Goal: Ask a question: Ask a question

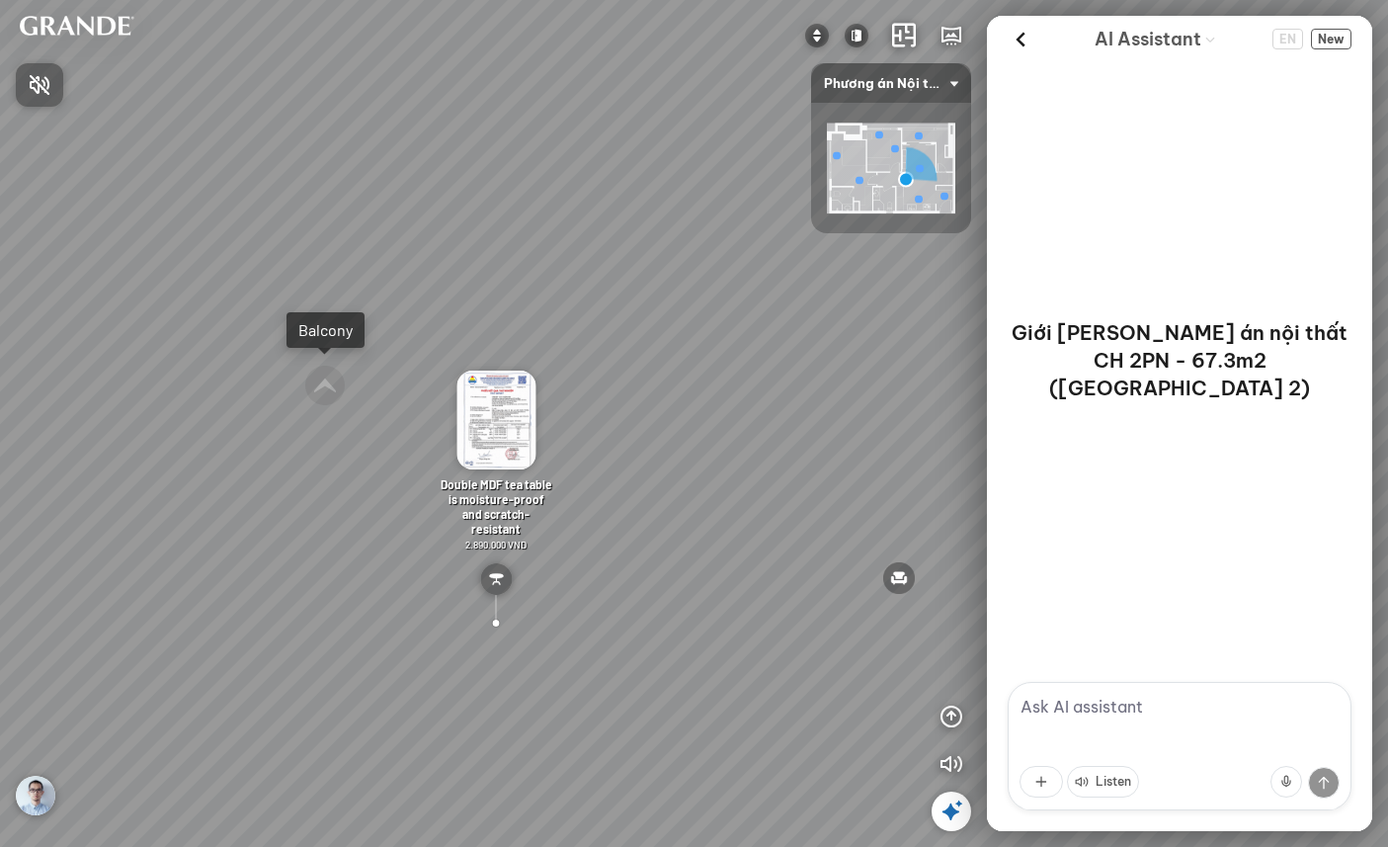
click at [1017, 33] on div at bounding box center [694, 423] width 1388 height 847
click at [1023, 40] on icon at bounding box center [1021, 40] width 30 height 30
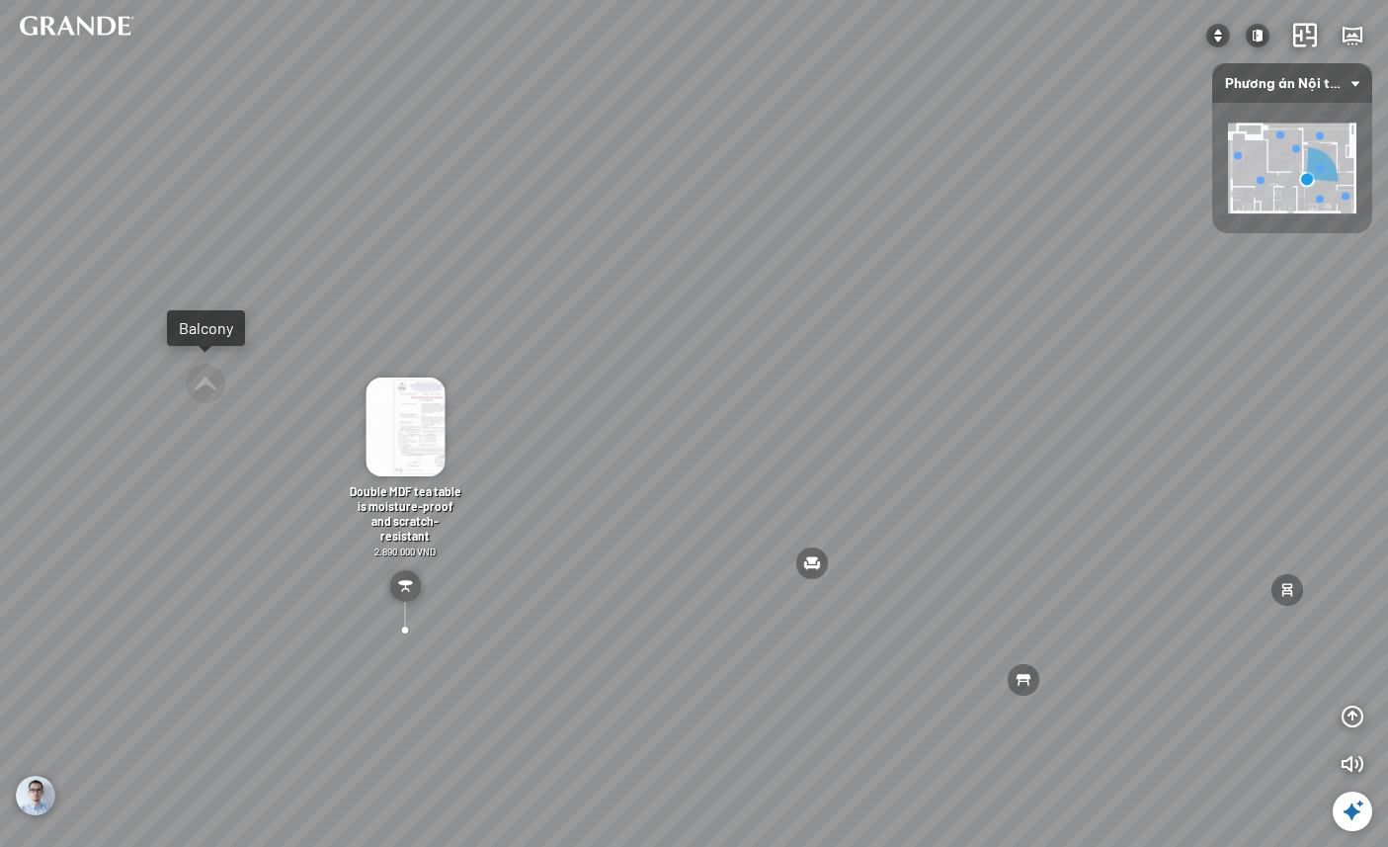
drag, startPoint x: 1064, startPoint y: 227, endPoint x: 546, endPoint y: 201, distance: 518.4
click at [563, 204] on div "Master Bedroom Kitchen Small Bedroom Balcony Details inside MDF dining table is…" at bounding box center [694, 423] width 1388 height 847
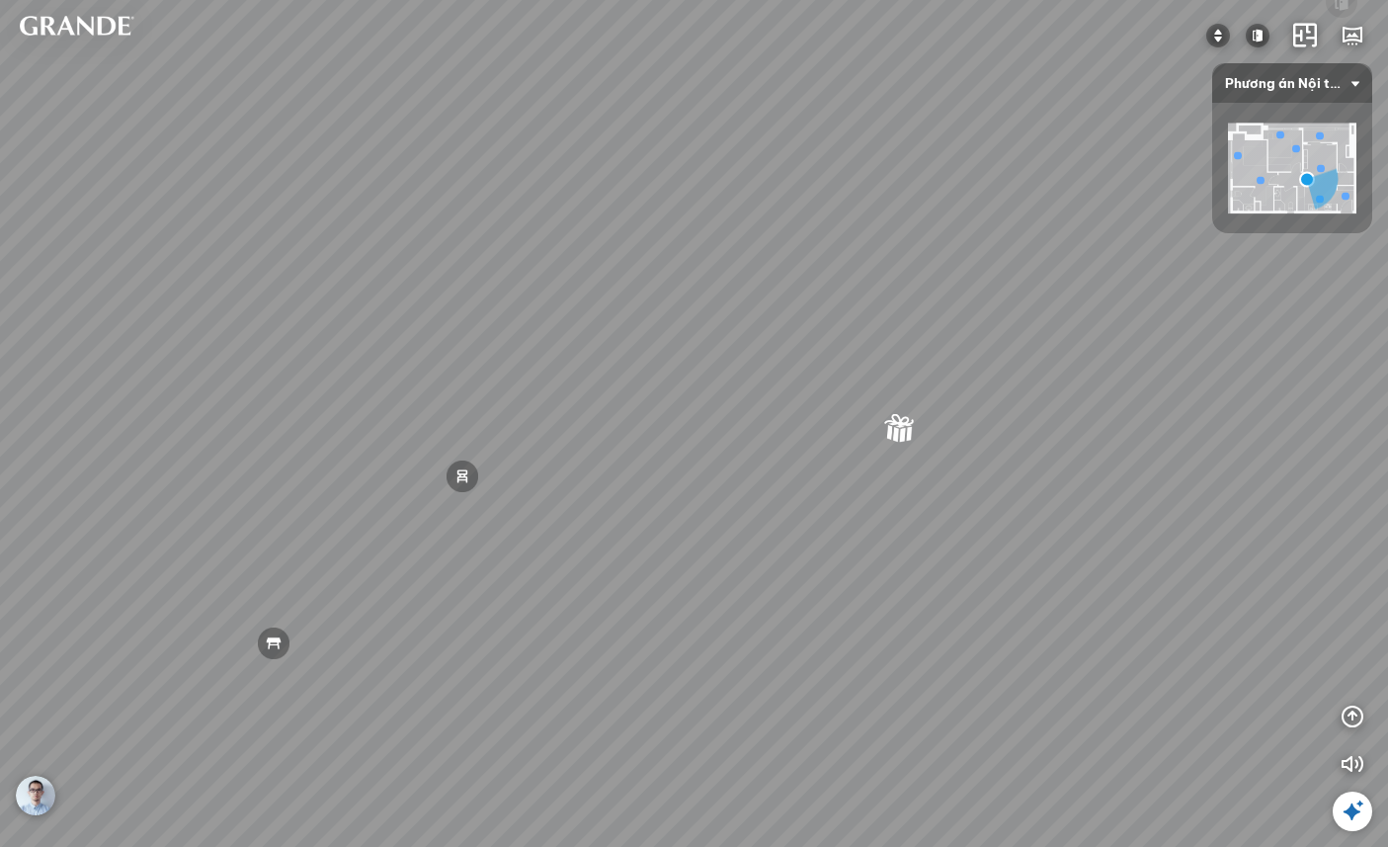
drag, startPoint x: 403, startPoint y: 227, endPoint x: 270, endPoint y: 206, distance: 135.0
click at [285, 206] on div "Master Bedroom Kitchen Small Bedroom Balcony Details inside MDF dining table is…" at bounding box center [694, 423] width 1388 height 847
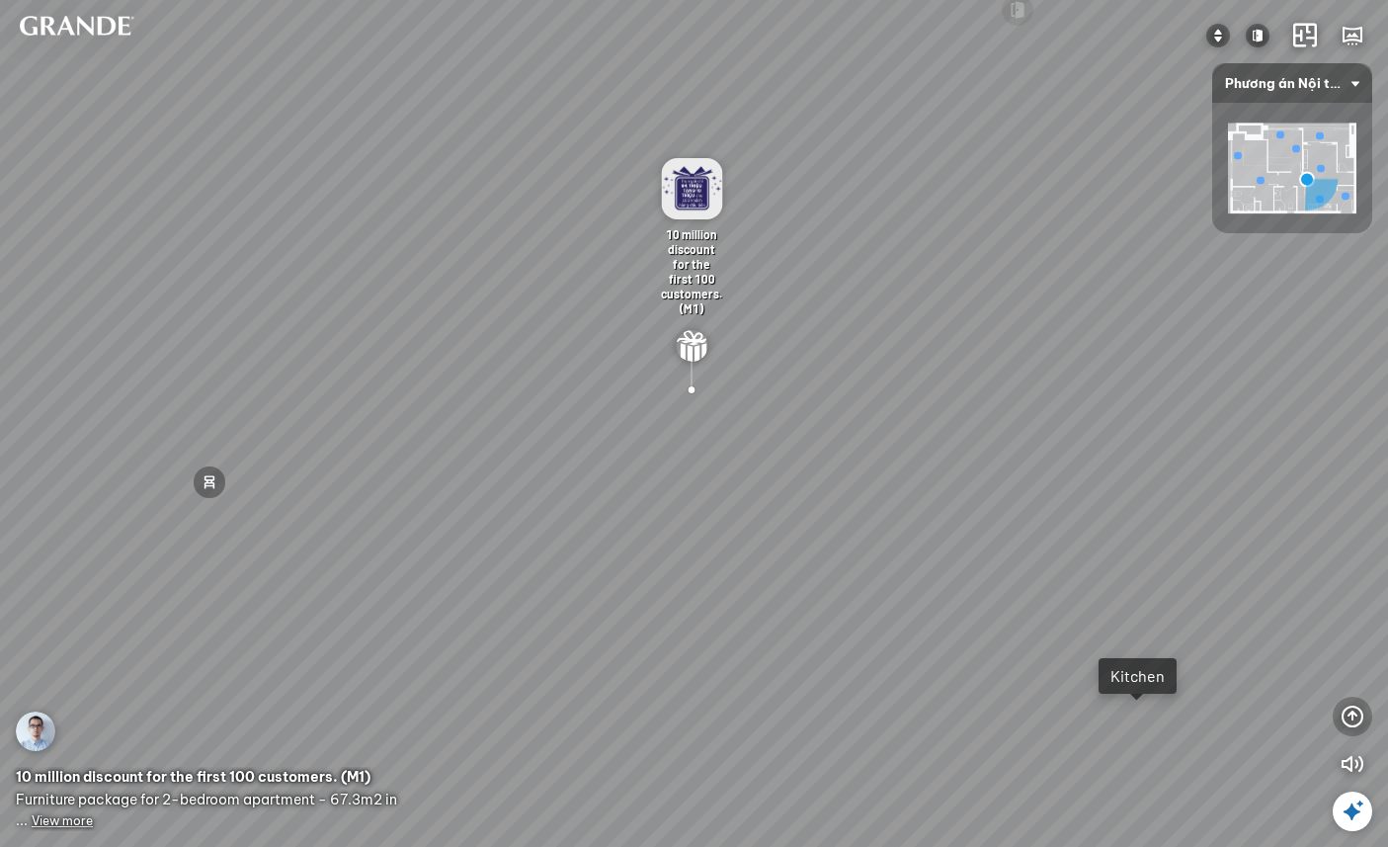
click at [1350, 722] on icon "button" at bounding box center [1353, 716] width 24 height 24
click at [1361, 810] on icon at bounding box center [1353, 811] width 24 height 24
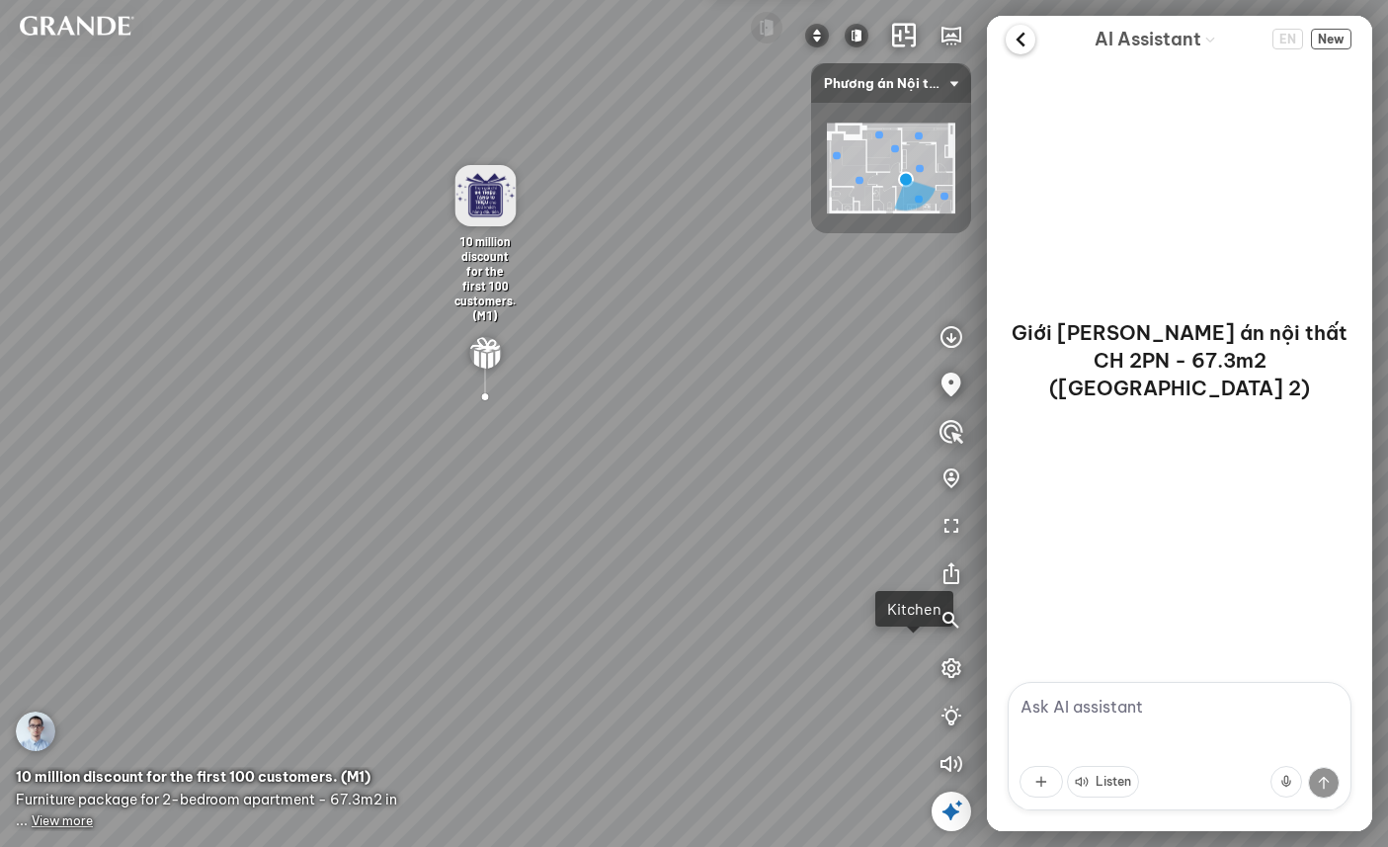
click at [1021, 30] on icon at bounding box center [1021, 40] width 30 height 30
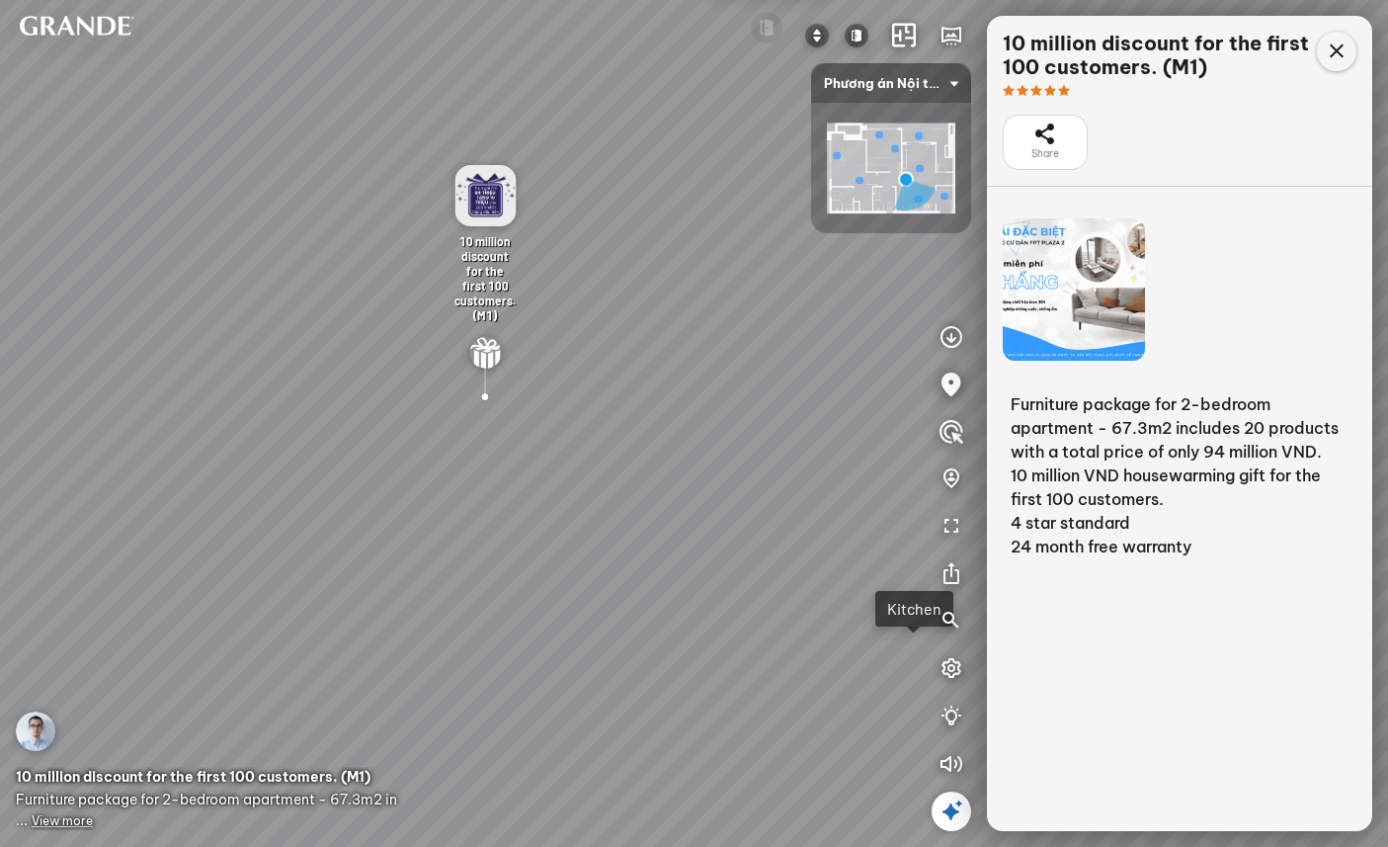
click at [1331, 49] on icon at bounding box center [1337, 52] width 24 height 24
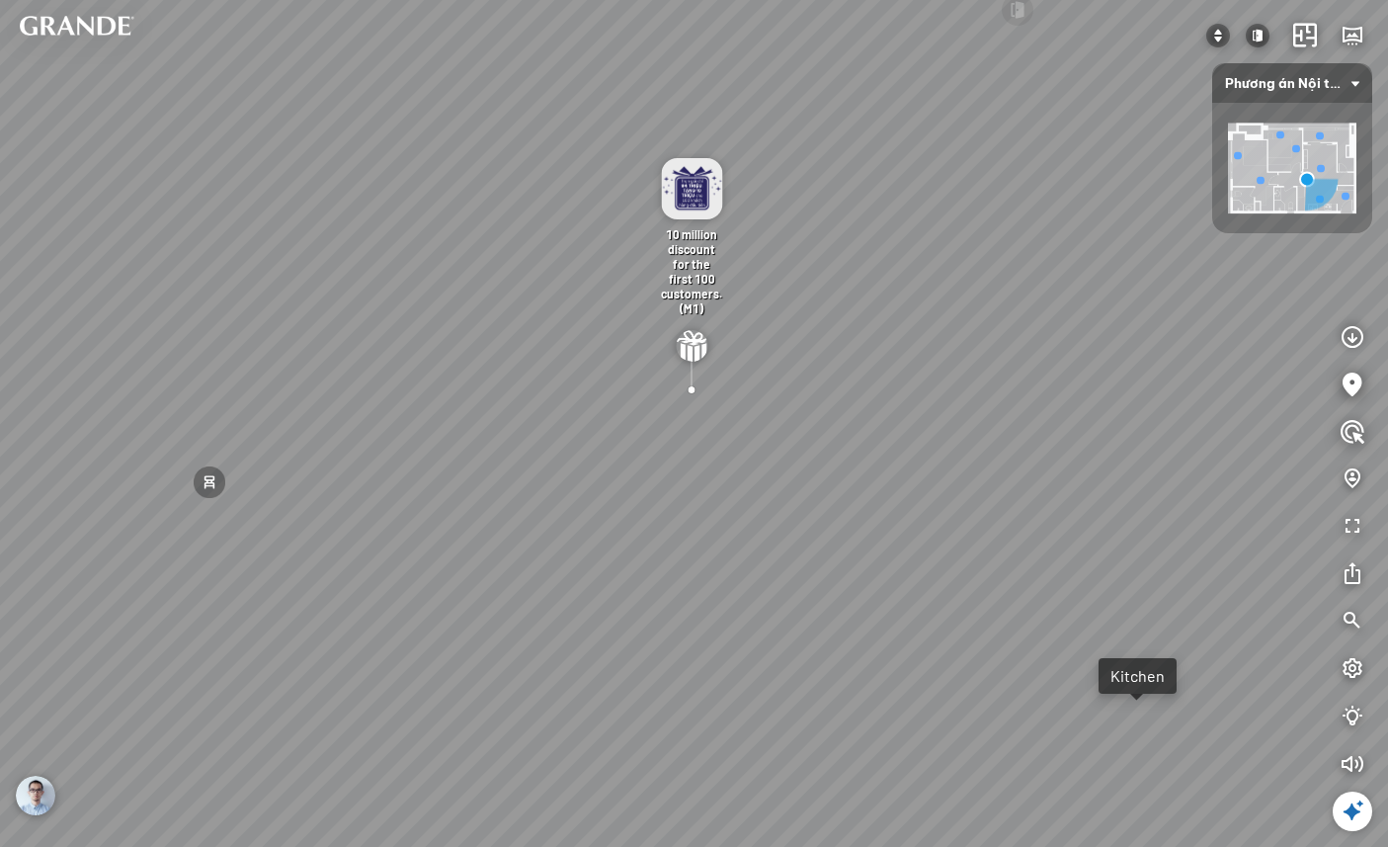
click at [1353, 808] on icon at bounding box center [1353, 811] width 24 height 24
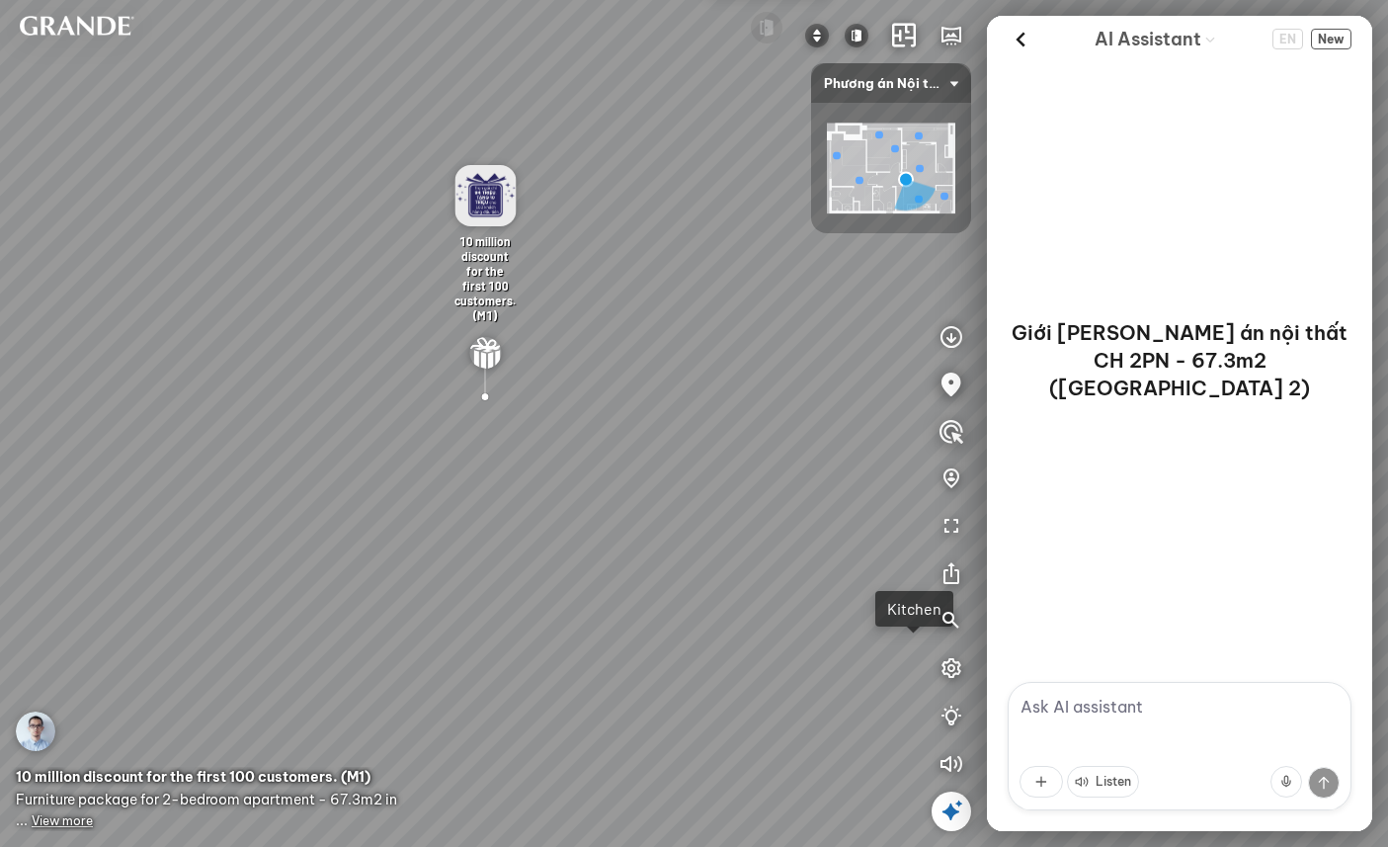
click at [1110, 723] on textarea at bounding box center [1180, 746] width 344 height 128
type textarea "noi that can ho"
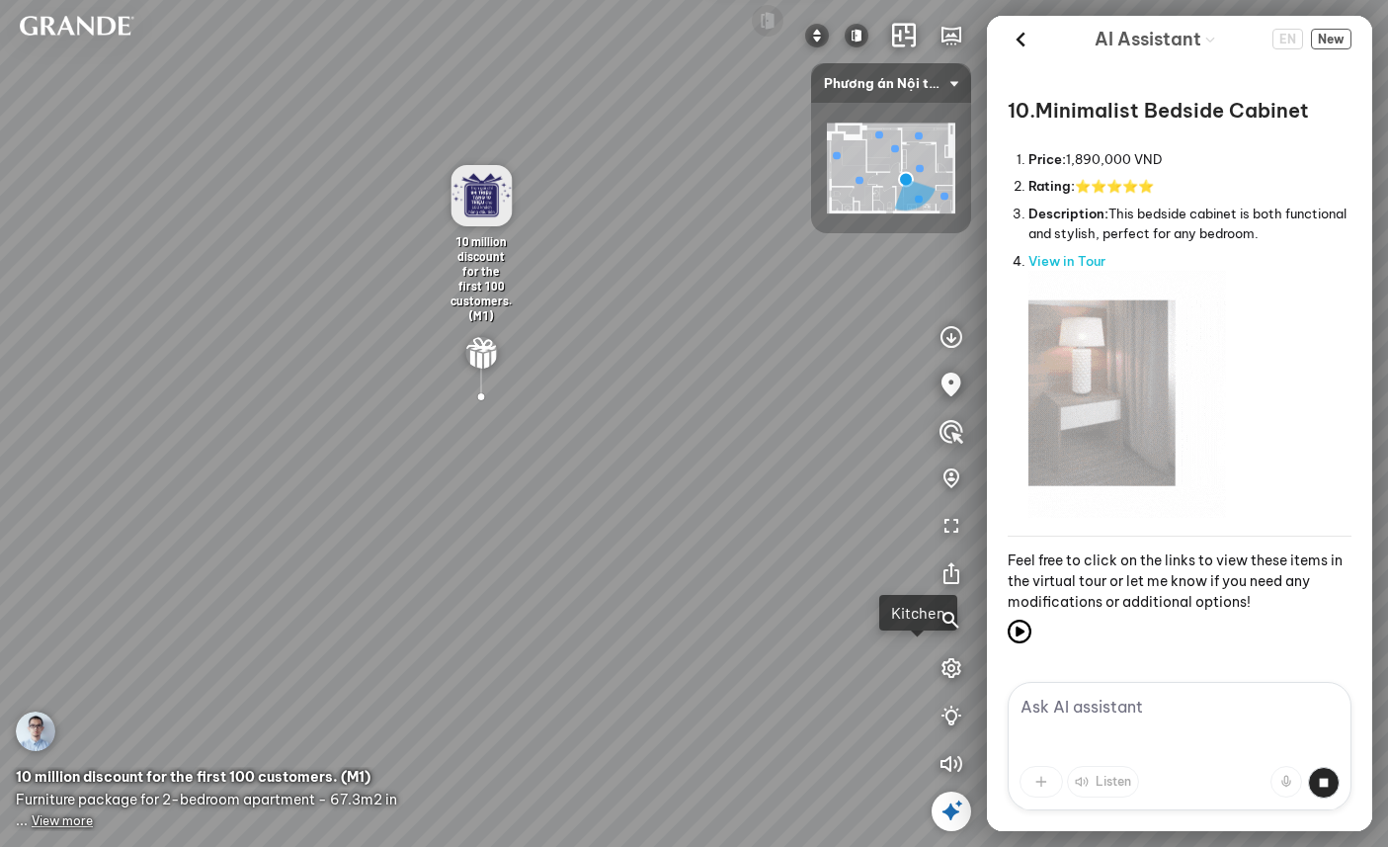
scroll to position [5960, 0]
